Goal: Transaction & Acquisition: Subscribe to service/newsletter

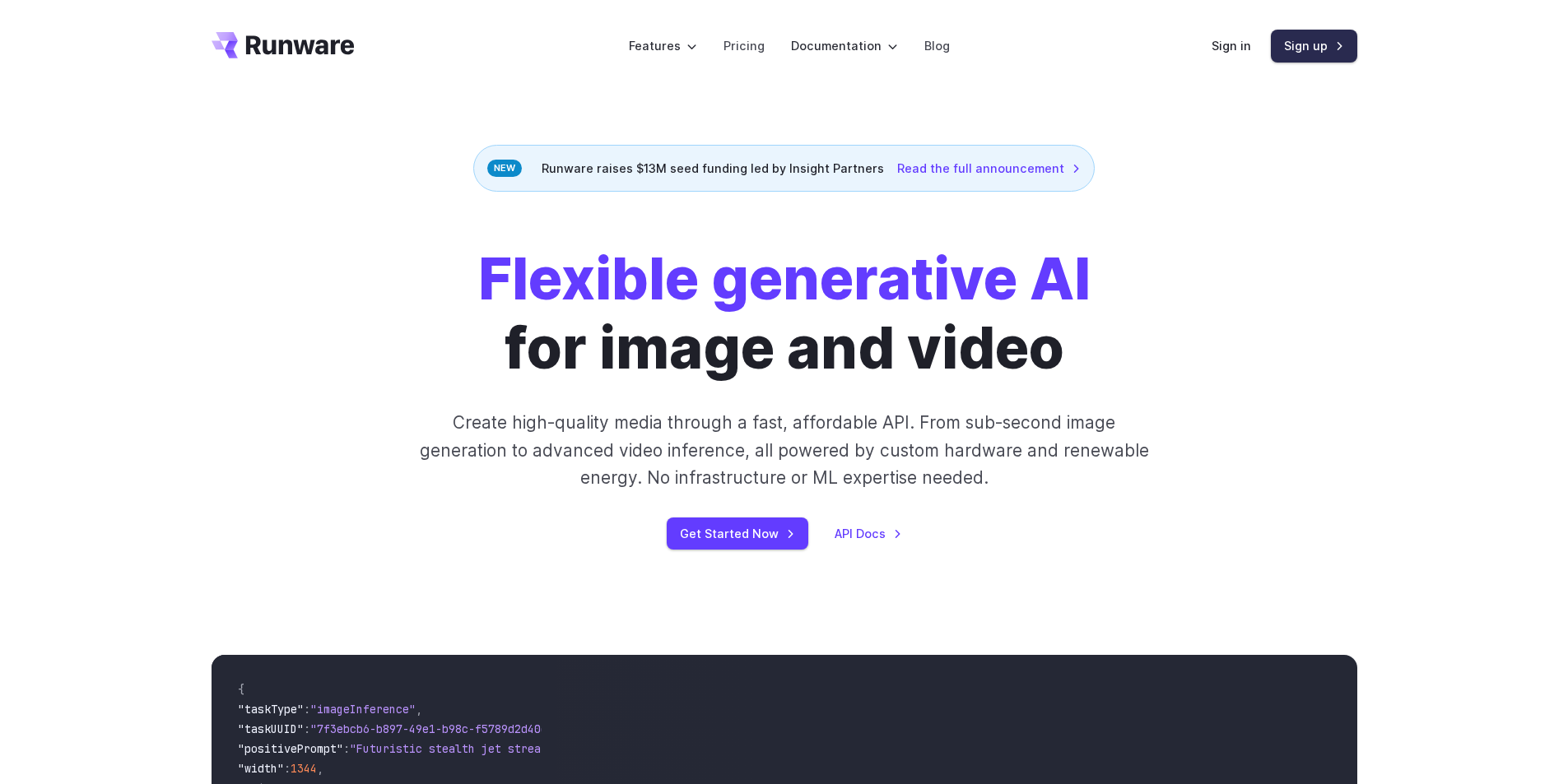
click at [1342, 51] on link "Sign up" at bounding box center [1314, 45] width 87 height 32
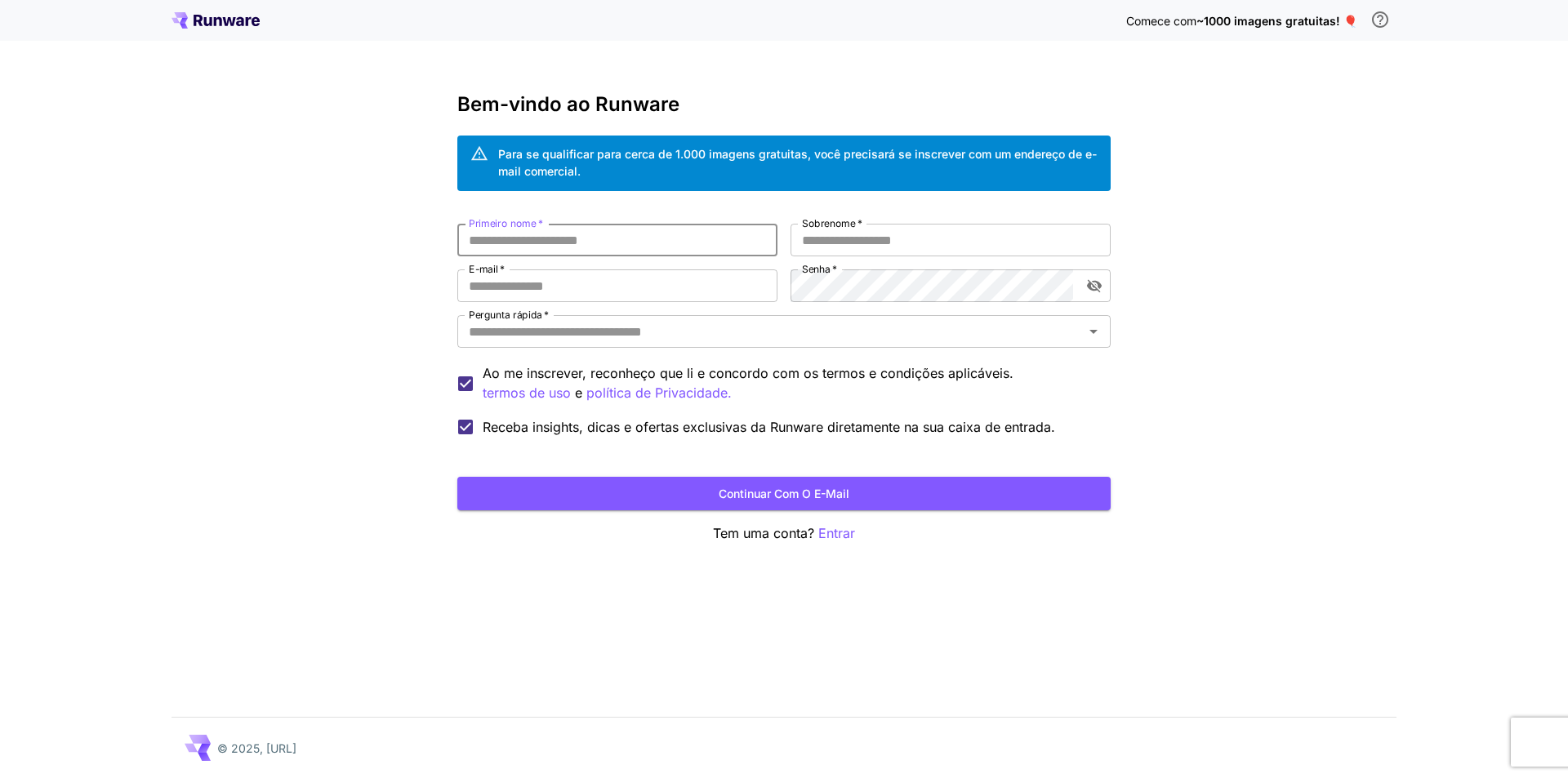
click at [551, 246] on input "Primeiro nome   *" at bounding box center [617, 240] width 320 height 33
type input "*****"
click at [565, 288] on input "E-mail   *" at bounding box center [617, 285] width 320 height 33
type input "**********"
click at [861, 236] on input "Sobrenome   *" at bounding box center [951, 240] width 320 height 33
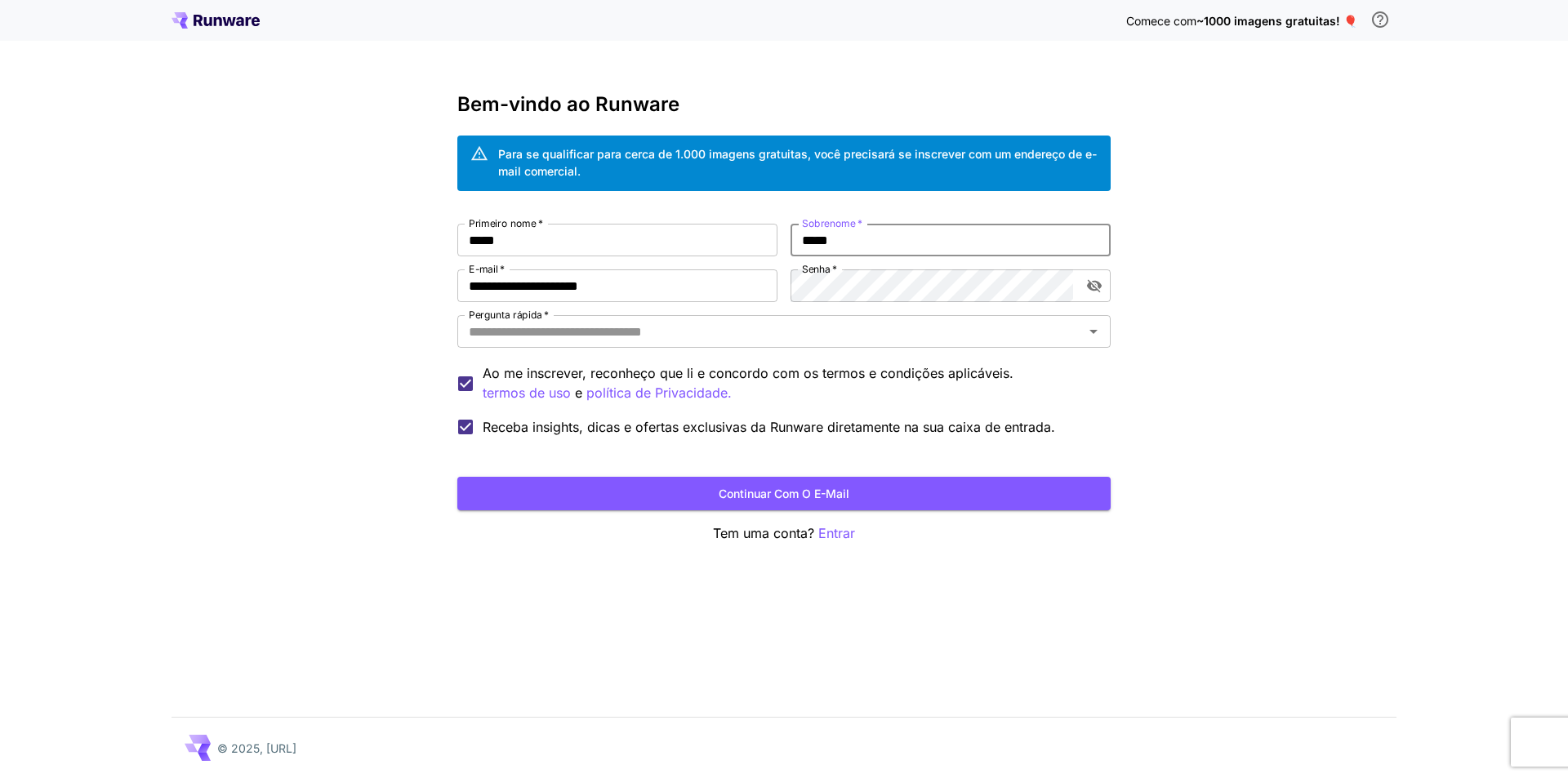
type input "*****"
click at [1091, 290] on icon "alternar visibilidade da senha" at bounding box center [1094, 286] width 14 height 13
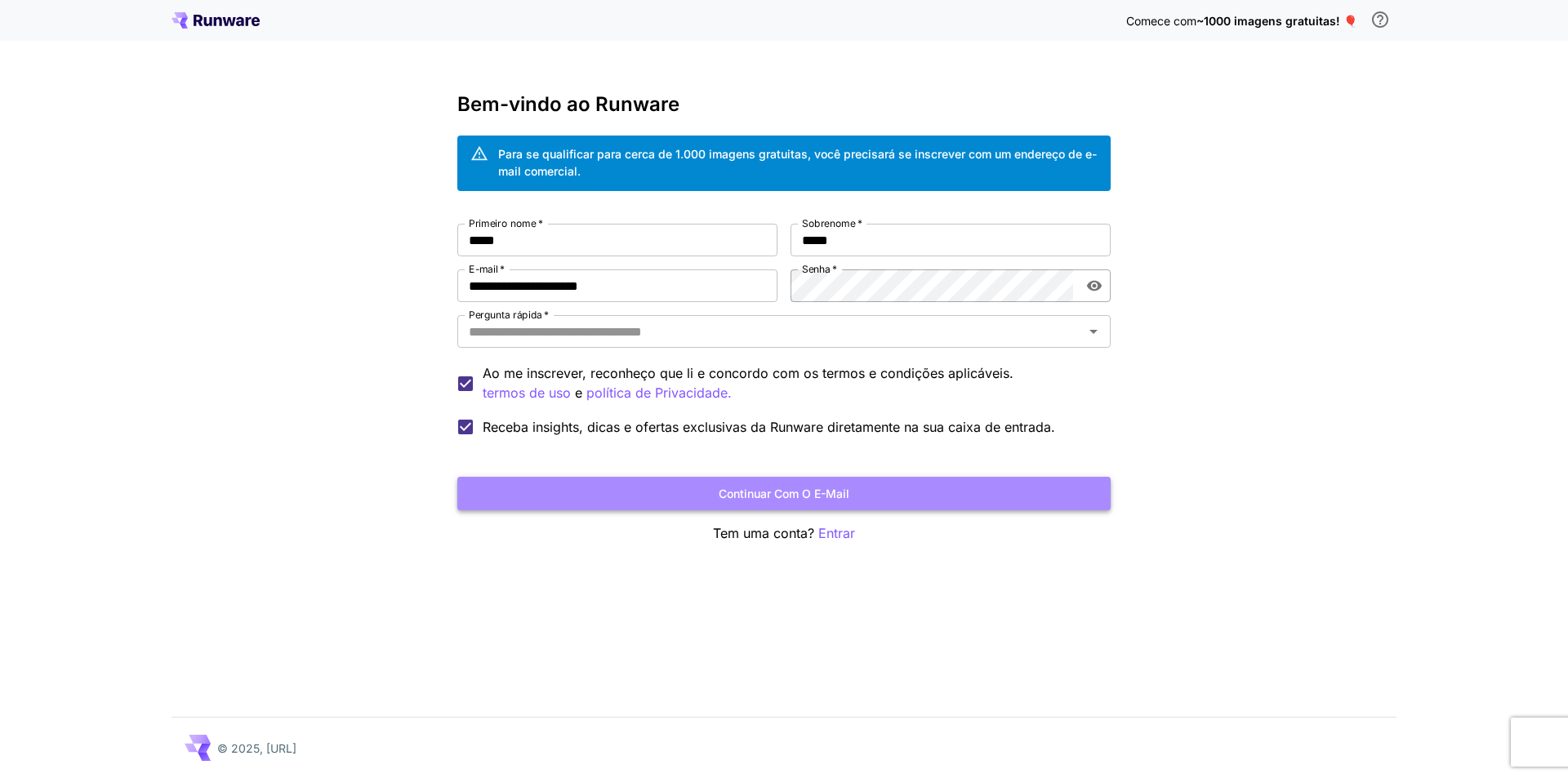
click at [937, 509] on button "Continuar com o e-mail" at bounding box center [784, 494] width 654 height 34
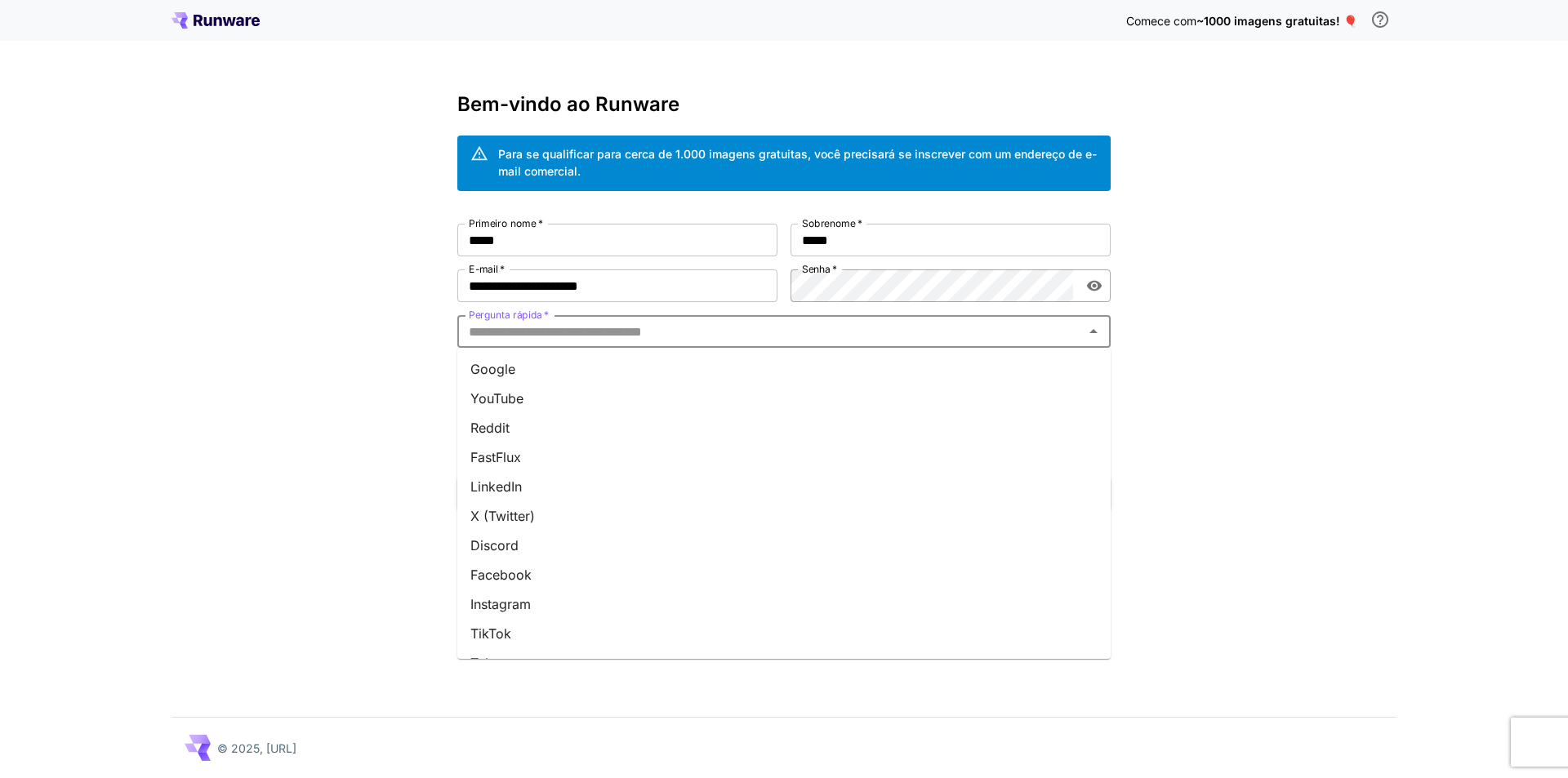
click at [730, 334] on input "Pergunta rápida   *" at bounding box center [770, 332] width 616 height 23
click at [555, 631] on li "TikTok" at bounding box center [784, 633] width 654 height 29
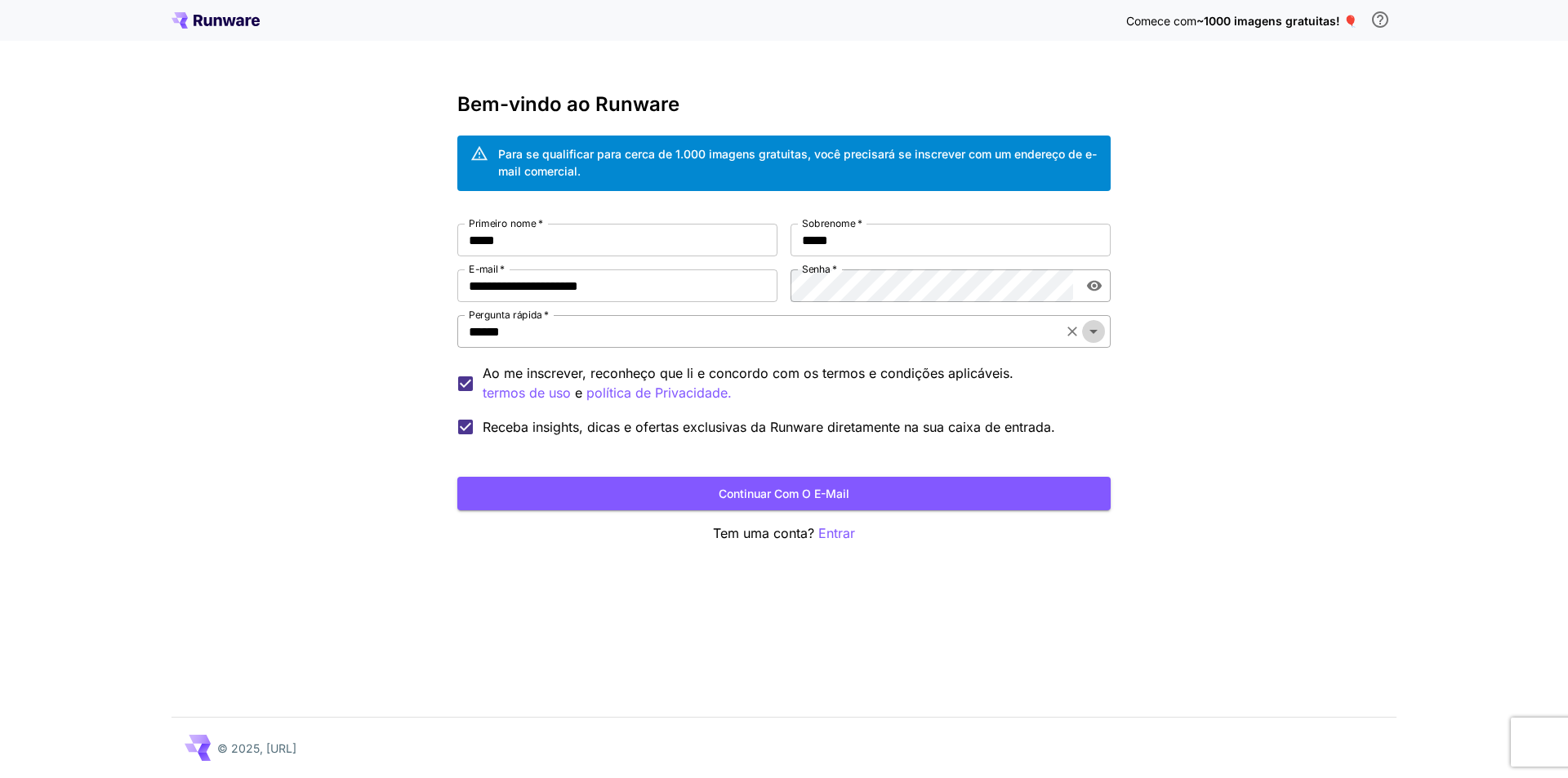
click at [1096, 331] on icon "Abrir" at bounding box center [1094, 332] width 8 height 4
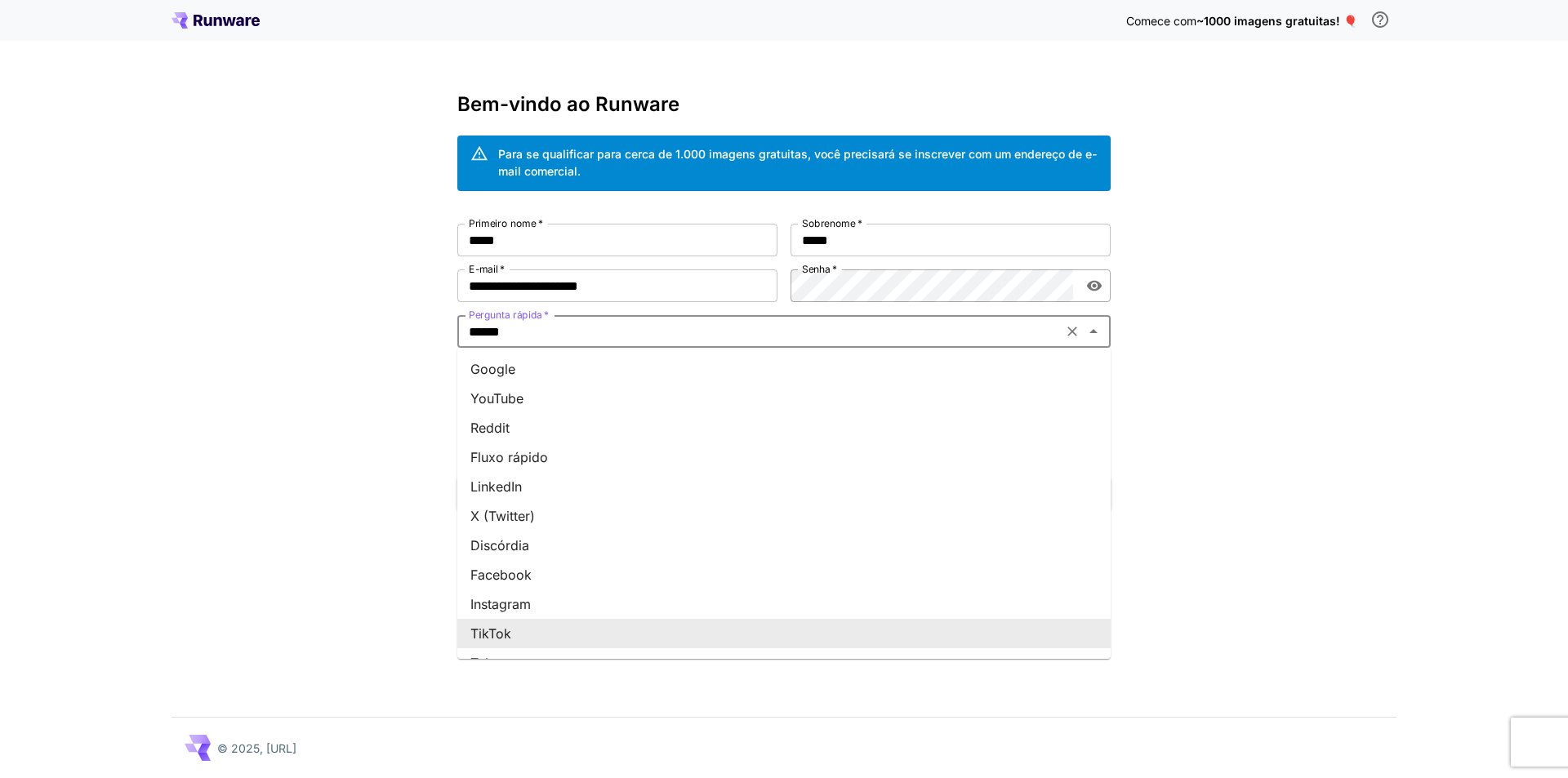
click at [1073, 329] on icon "Claro" at bounding box center [1071, 331] width 16 height 16
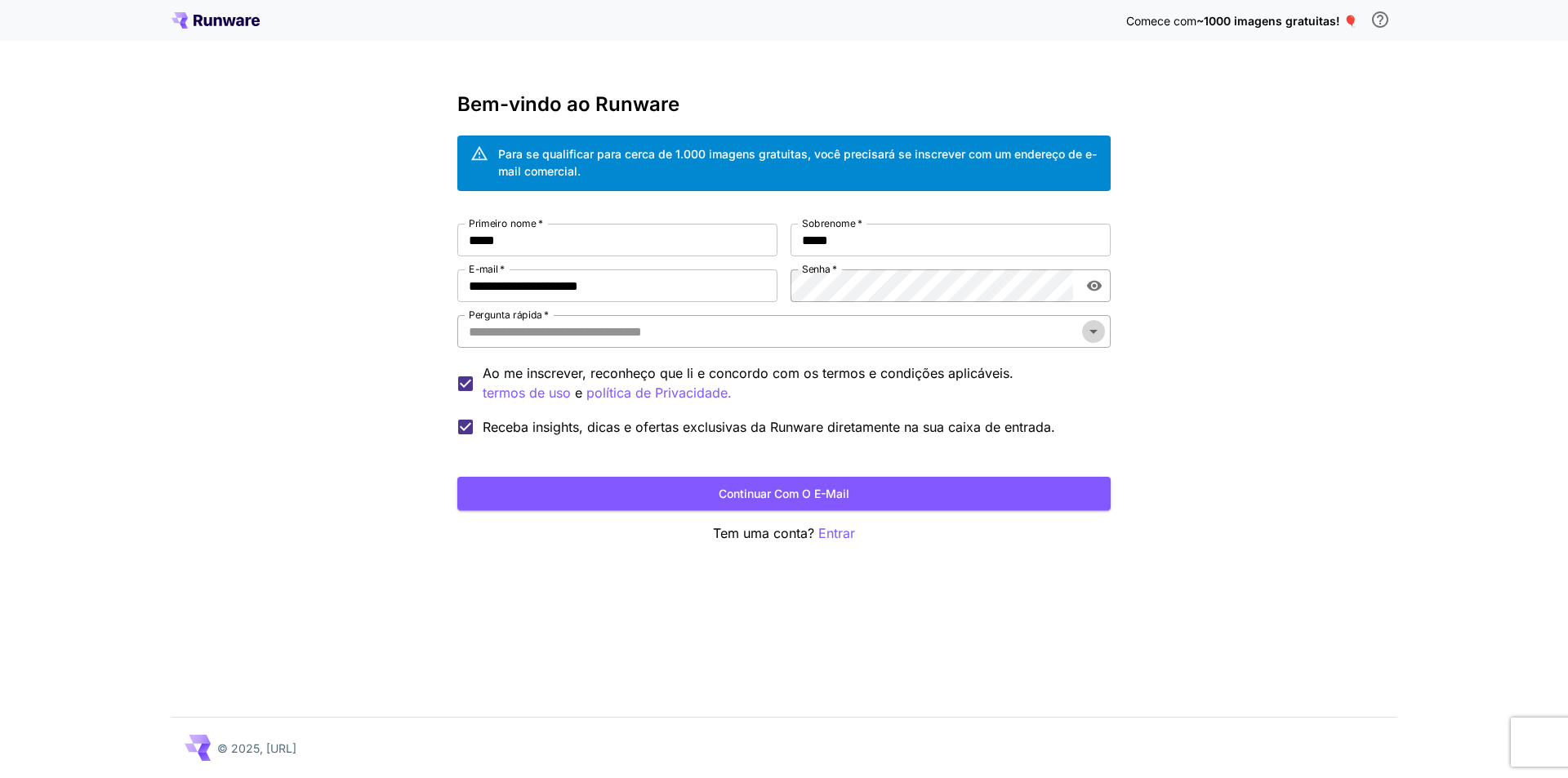
click at [1090, 337] on icon "Abrir" at bounding box center [1094, 332] width 19 height 19
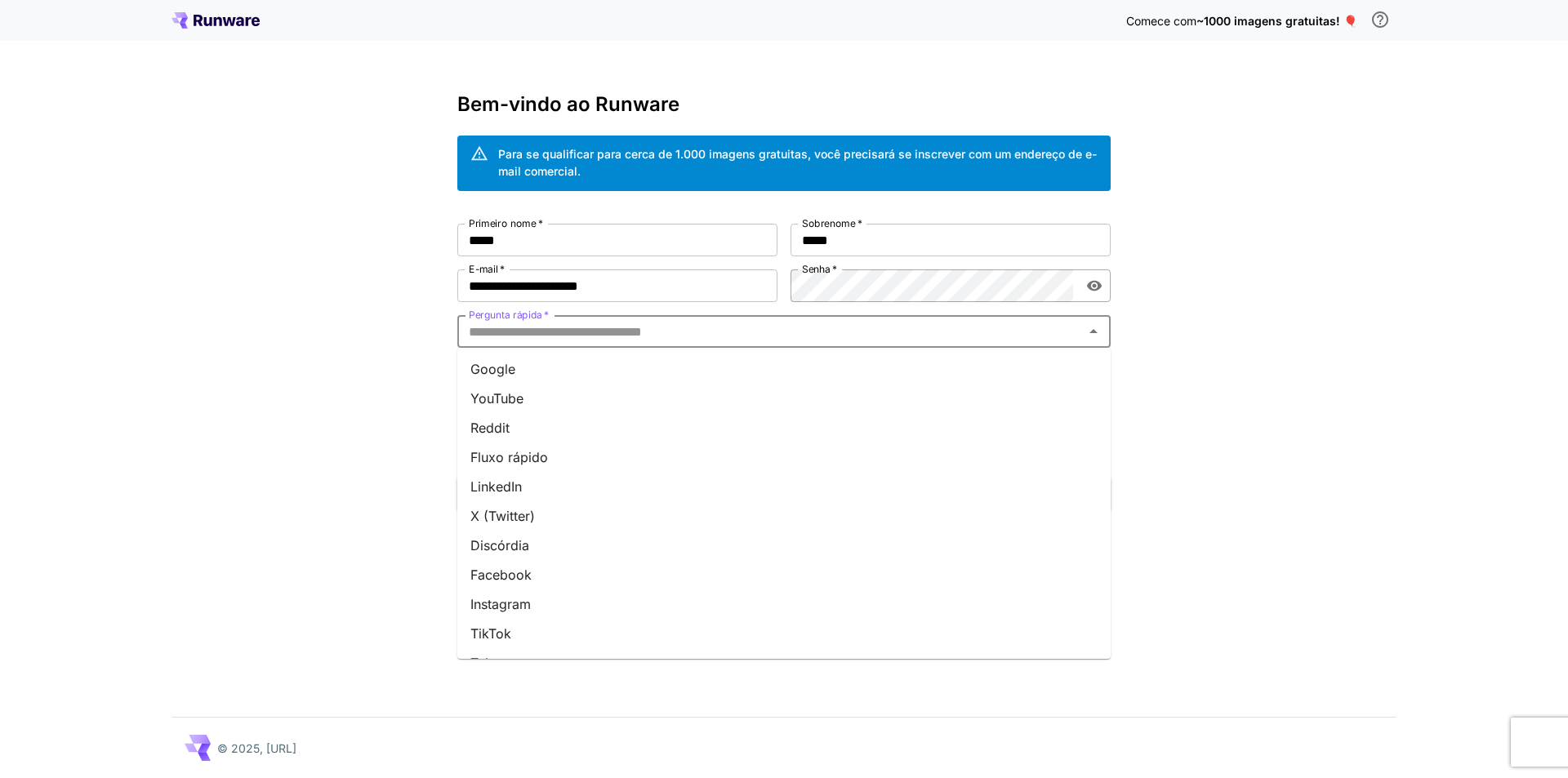
click at [654, 621] on li "TikTok" at bounding box center [784, 633] width 654 height 29
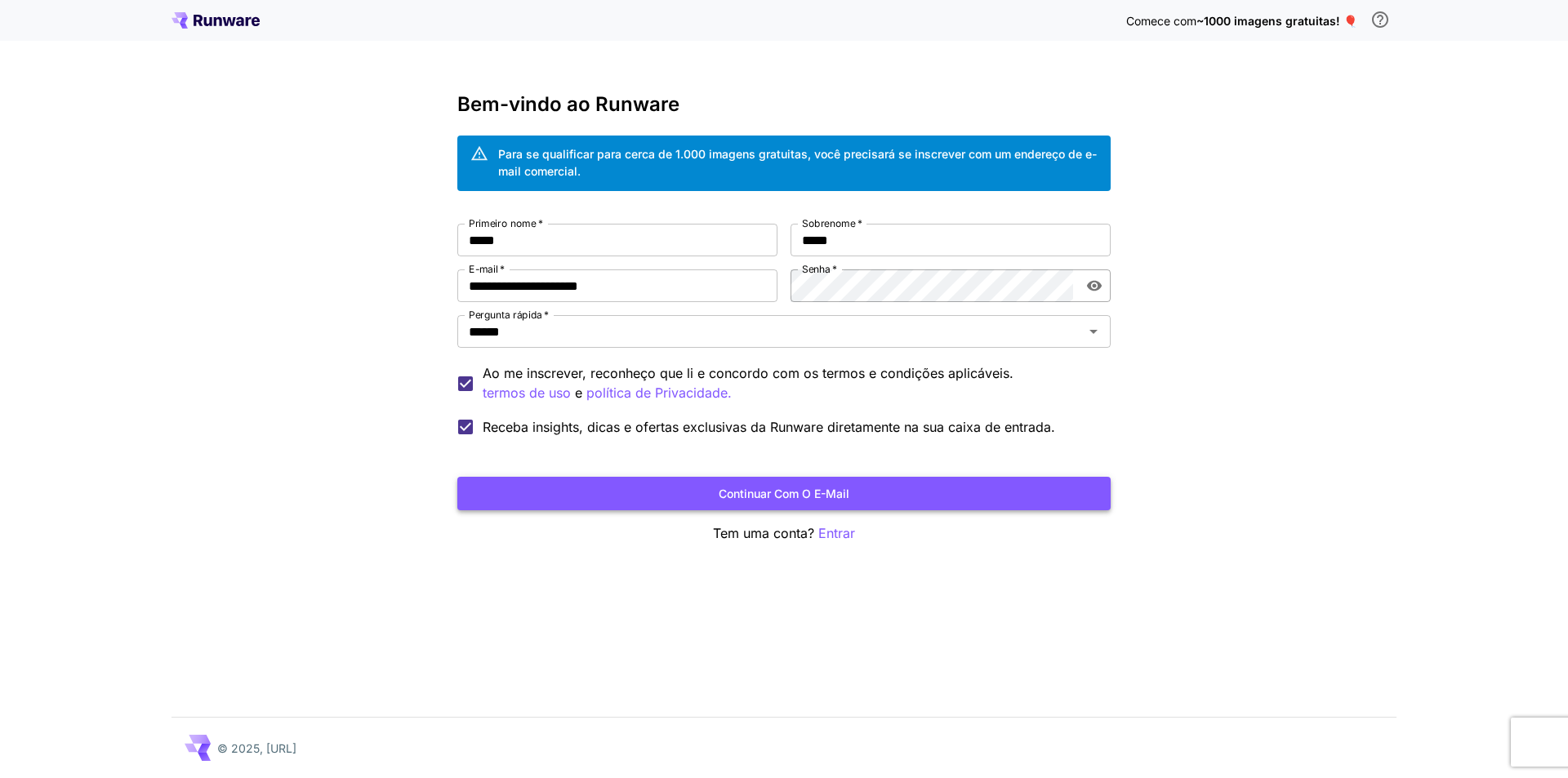
click at [765, 504] on font "Continuar com o e-mail" at bounding box center [784, 493] width 131 height 20
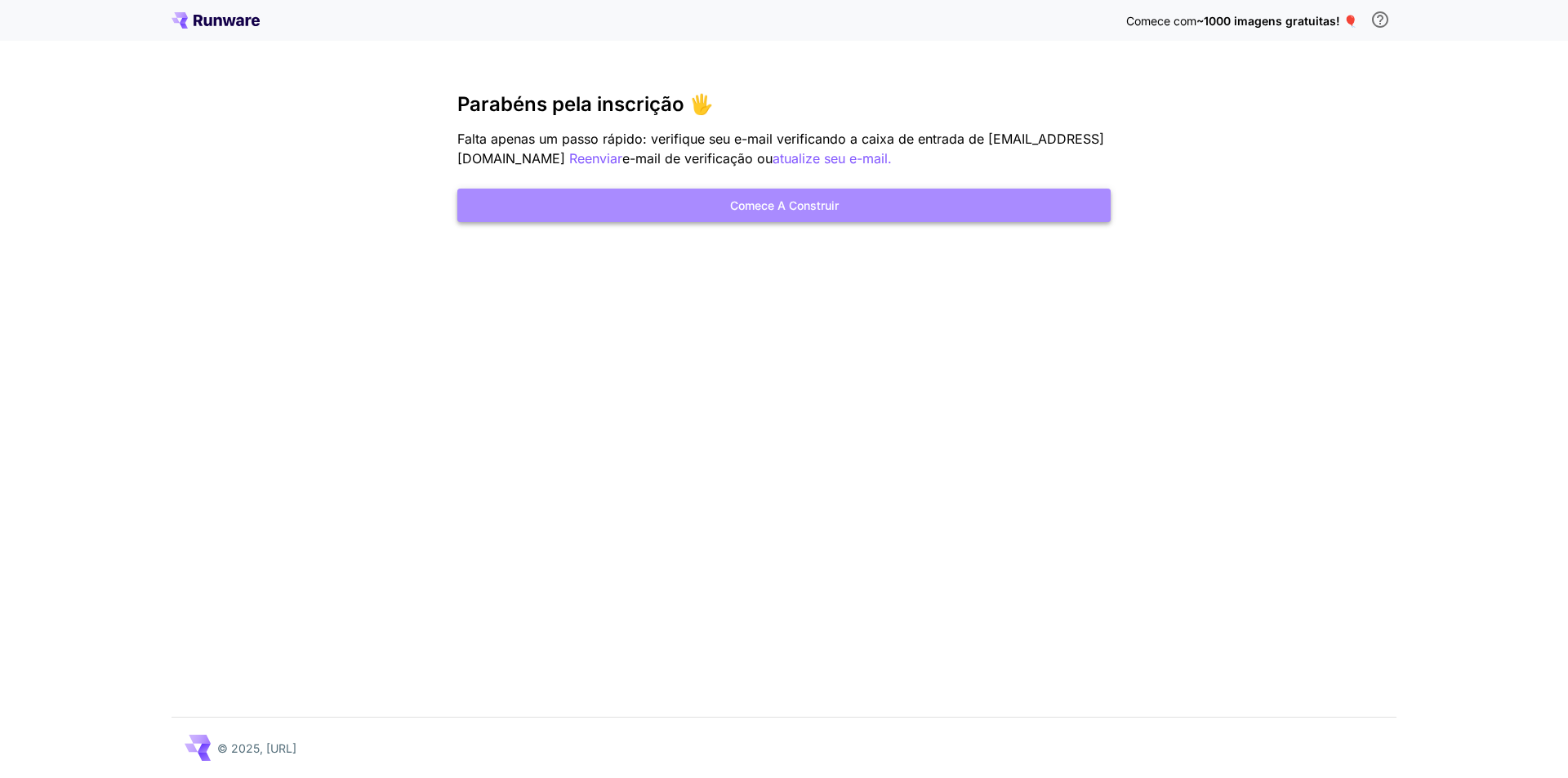
click at [900, 201] on button "Comece a construir" at bounding box center [784, 205] width 654 height 34
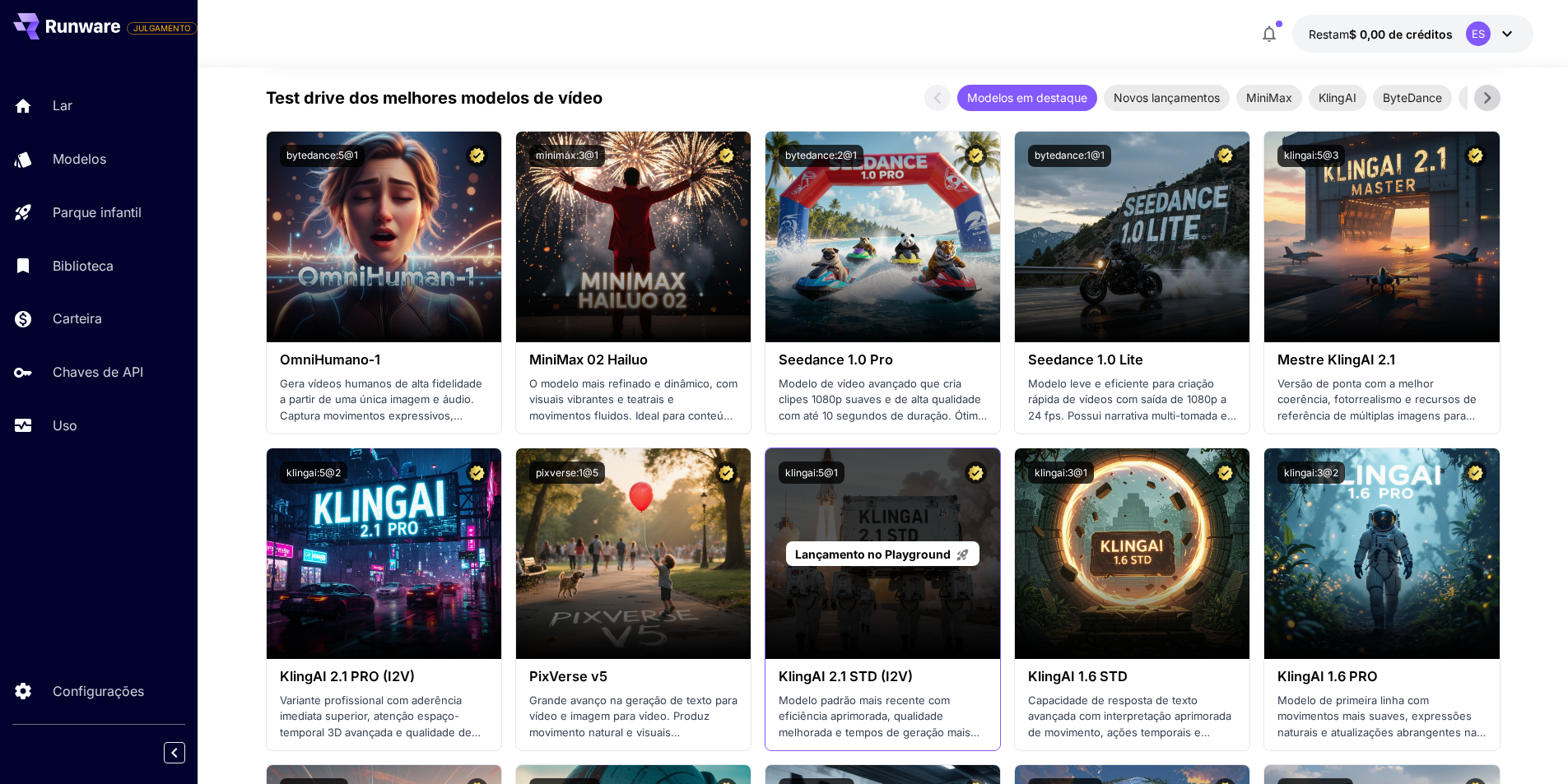
scroll to position [494, 0]
